Goal: Ask a question

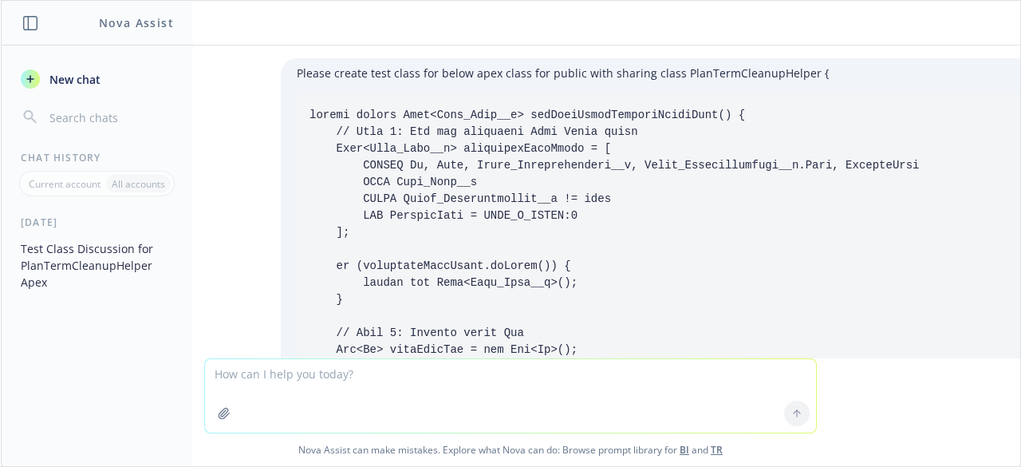
scroll to position [6195, 0]
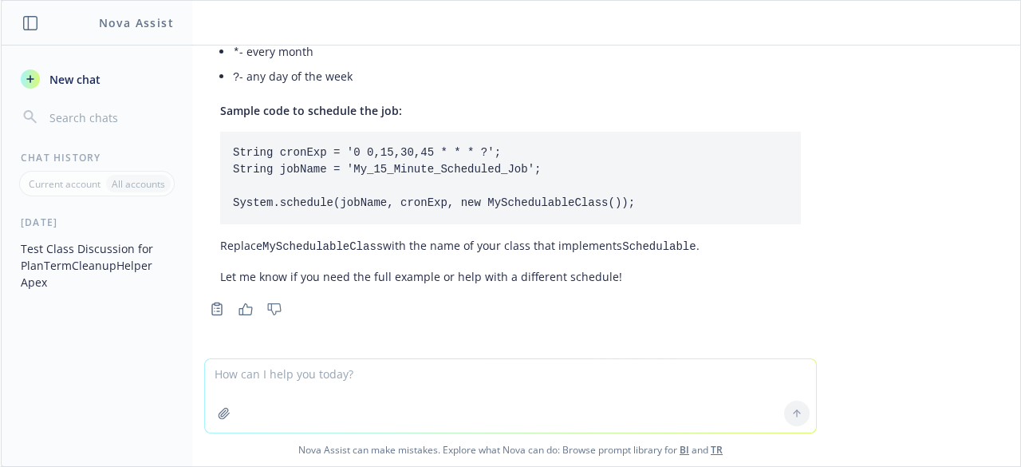
click at [35, 31] on header "Nova Assist" at bounding box center [97, 23] width 191 height 45
click at [221, 422] on button "button" at bounding box center [224, 414] width 26 height 26
click at [34, 76] on icon "button" at bounding box center [30, 79] width 13 height 13
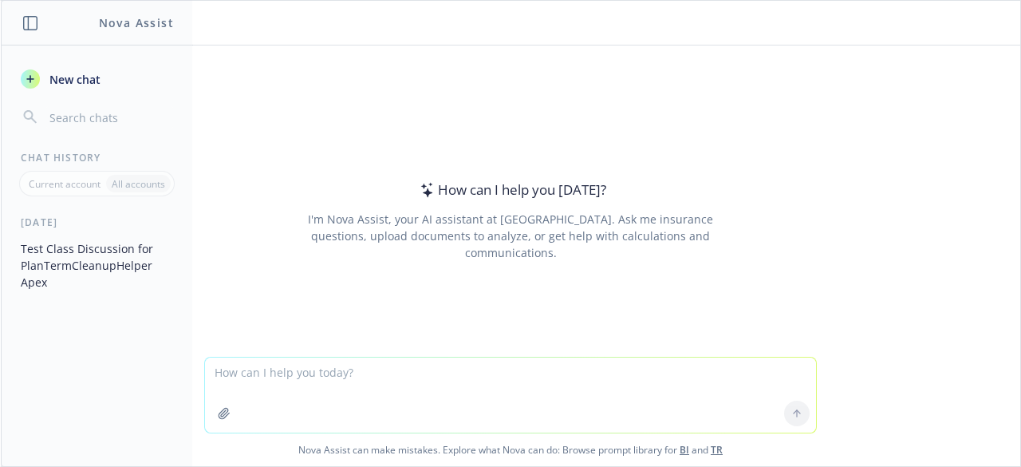
drag, startPoint x: 326, startPoint y: 383, endPoint x: 298, endPoint y: 390, distance: 28.1
click at [326, 382] on textarea at bounding box center [510, 394] width 611 height 75
click at [472, 396] on textarea at bounding box center [510, 394] width 611 height 75
type textarea "Create video for AI agent coding on VM"
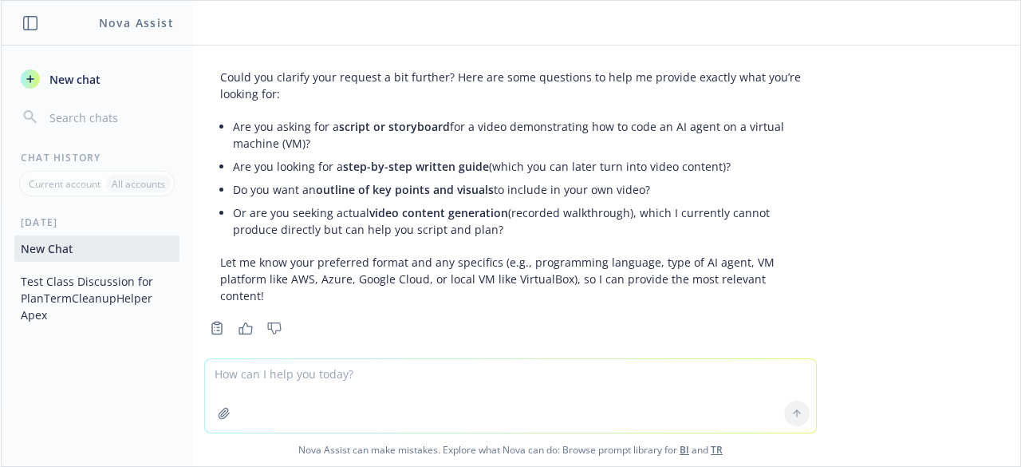
scroll to position [46, 0]
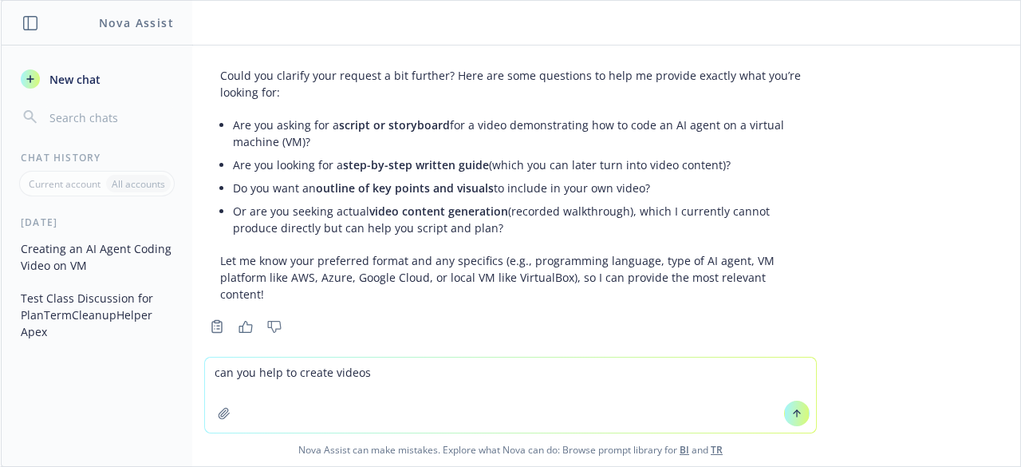
type textarea "can you help to create videos ?"
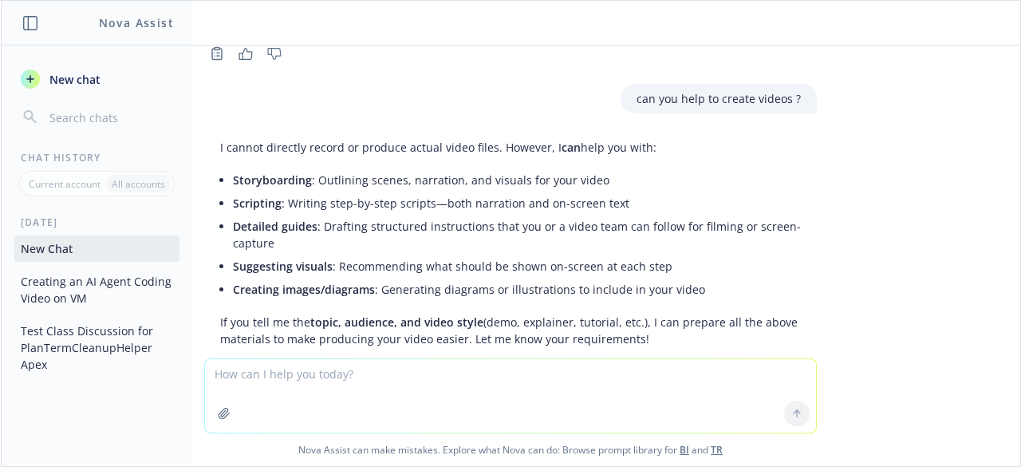
scroll to position [364, 0]
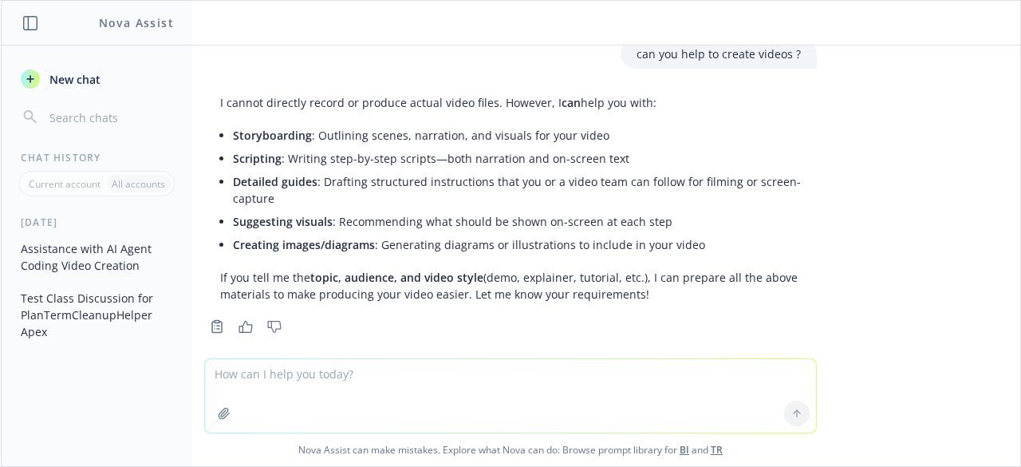
click at [271, 128] on span "Storyboarding" at bounding box center [272, 135] width 79 height 15
click at [266, 151] on span "Scripting" at bounding box center [257, 158] width 49 height 15
click at [263, 174] on span "Detailed guides" at bounding box center [275, 181] width 85 height 15
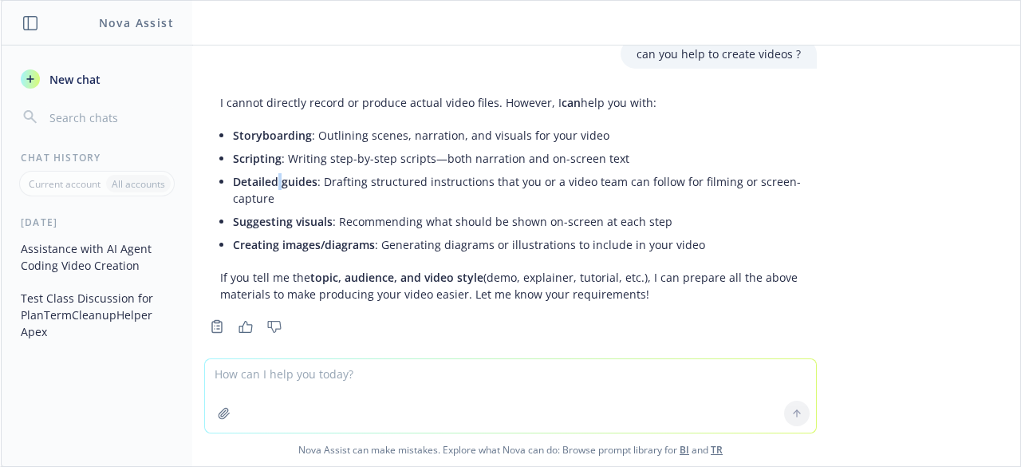
click at [263, 174] on span "Detailed guides" at bounding box center [275, 181] width 85 height 15
click at [263, 214] on span "Suggesting visuals" at bounding box center [283, 221] width 100 height 15
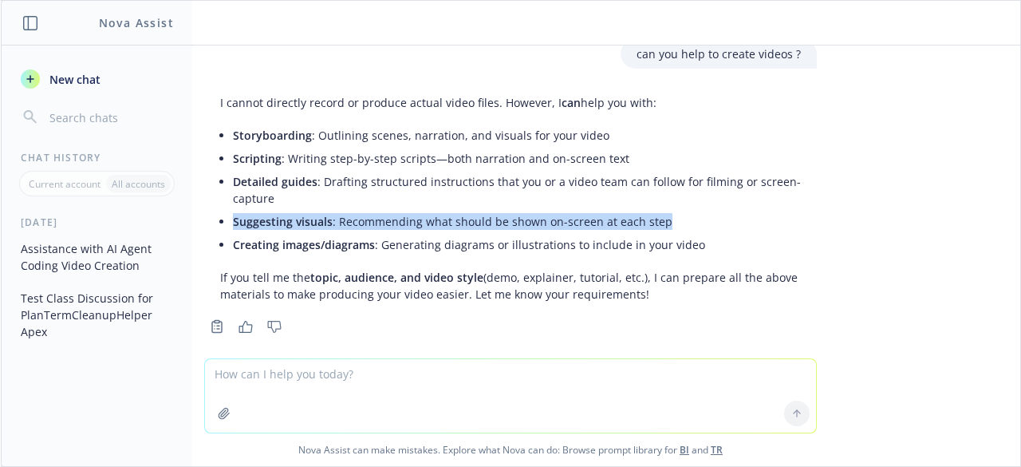
click at [263, 214] on span "Suggesting visuals" at bounding box center [283, 221] width 100 height 15
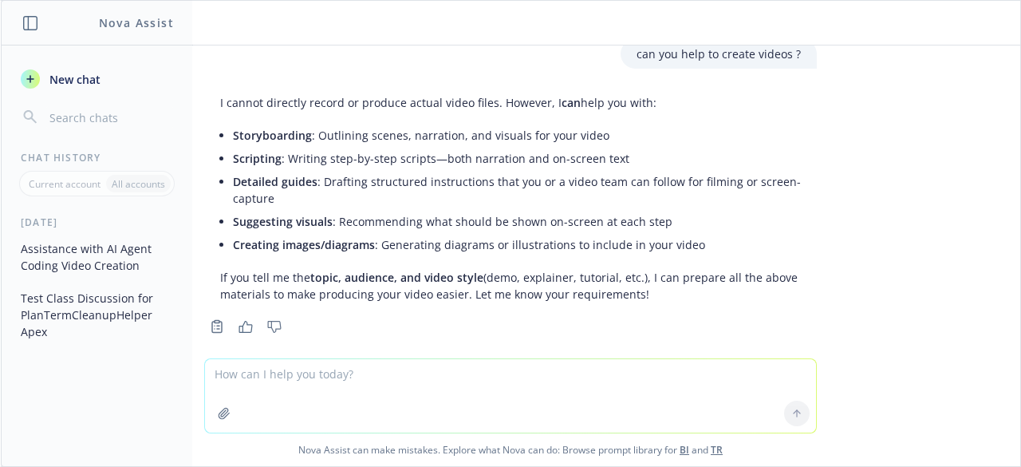
click at [252, 237] on span "Creating images/diagrams" at bounding box center [304, 244] width 142 height 15
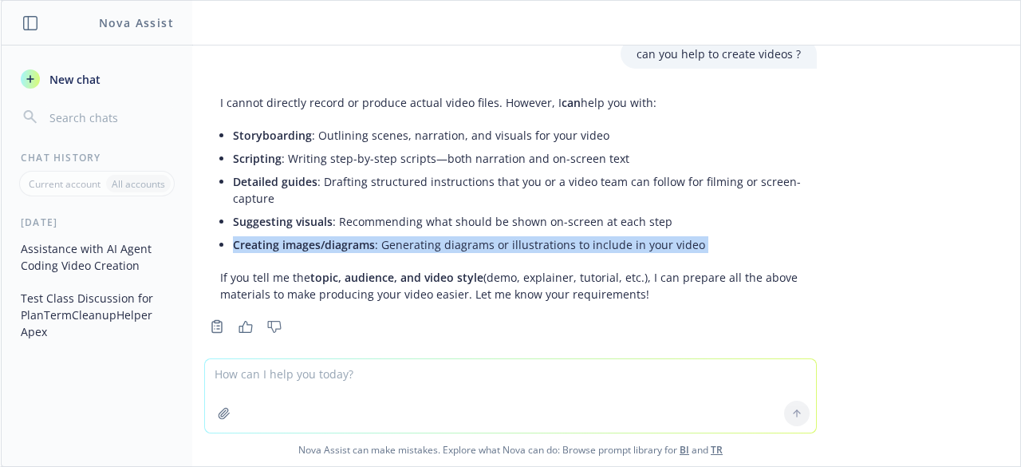
click at [252, 237] on span "Creating images/diagrams" at bounding box center [304, 244] width 142 height 15
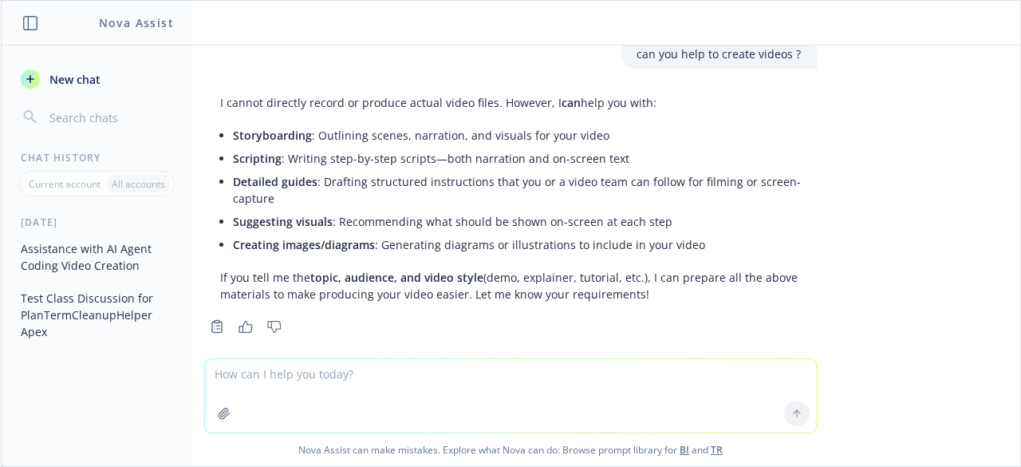
click at [257, 269] on p "If you tell me the topic, audience, and video style (demo, explainer, tutorial,…" at bounding box center [510, 286] width 581 height 34
click at [56, 222] on div "[DATE]" at bounding box center [97, 222] width 191 height 14
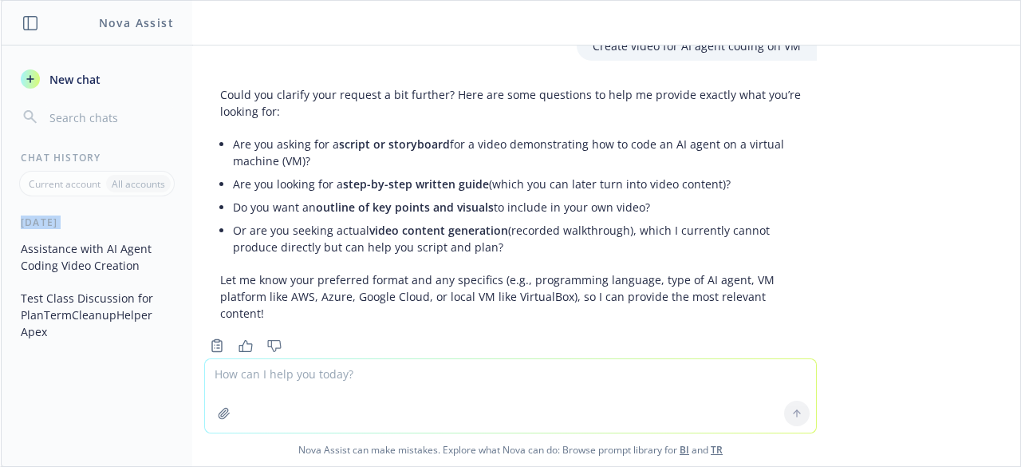
scroll to position [0, 0]
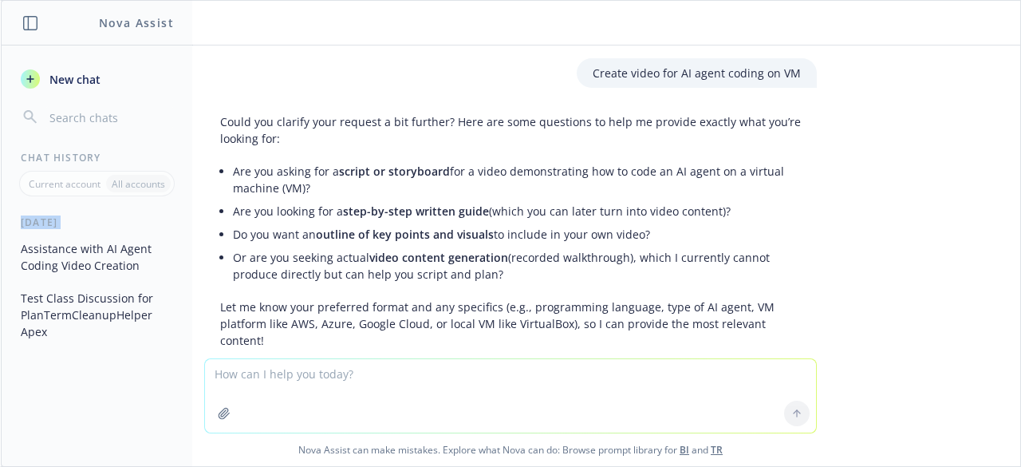
click at [27, 14] on button "button" at bounding box center [30, 23] width 19 height 19
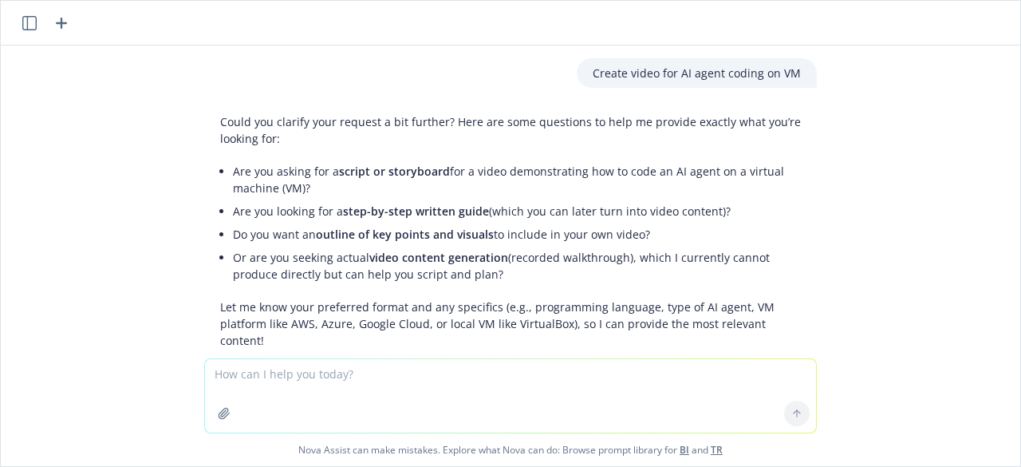
click at [54, 23] on icon "button" at bounding box center [61, 23] width 19 height 19
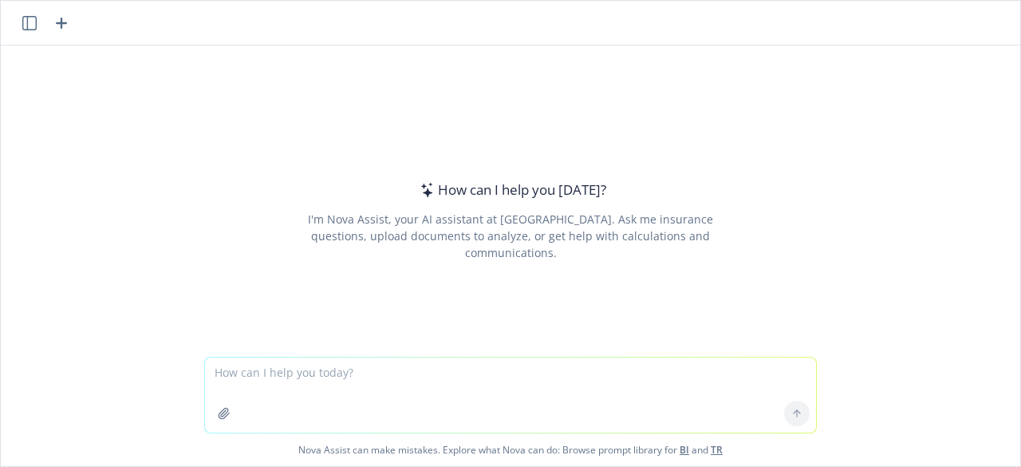
click at [38, 26] on button at bounding box center [29, 23] width 19 height 19
